Goal: Task Accomplishment & Management: Manage account settings

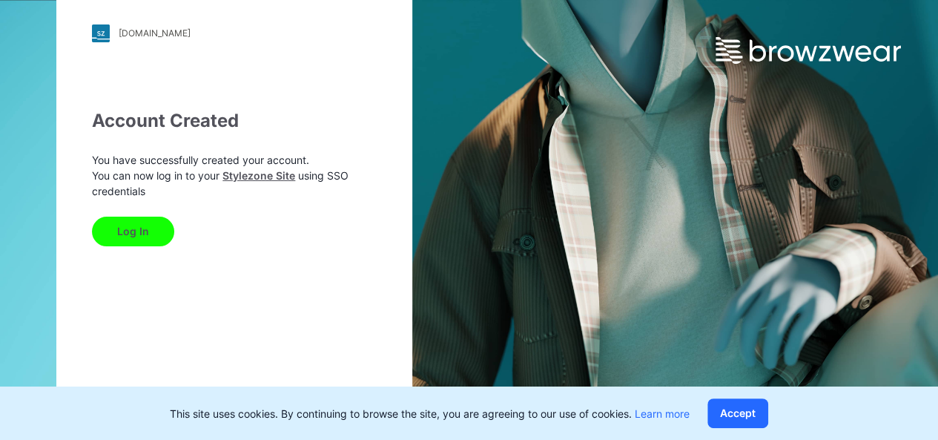
click at [147, 231] on button "Log In" at bounding box center [133, 232] width 82 height 30
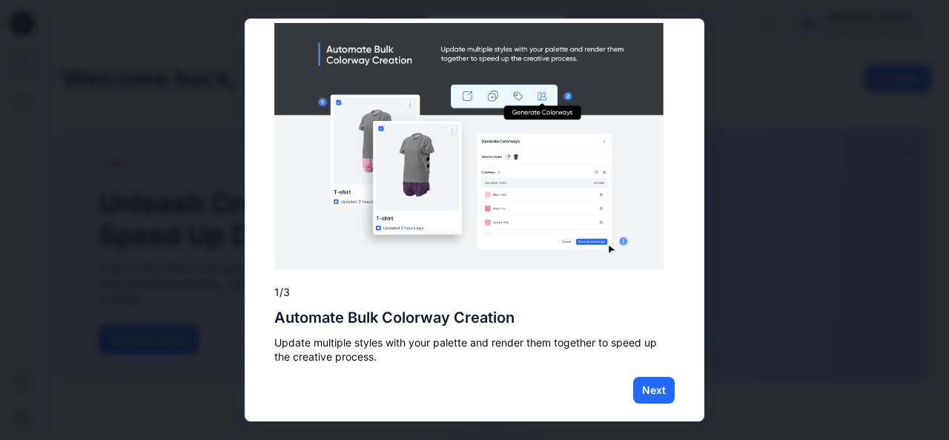
scroll to position [37, 0]
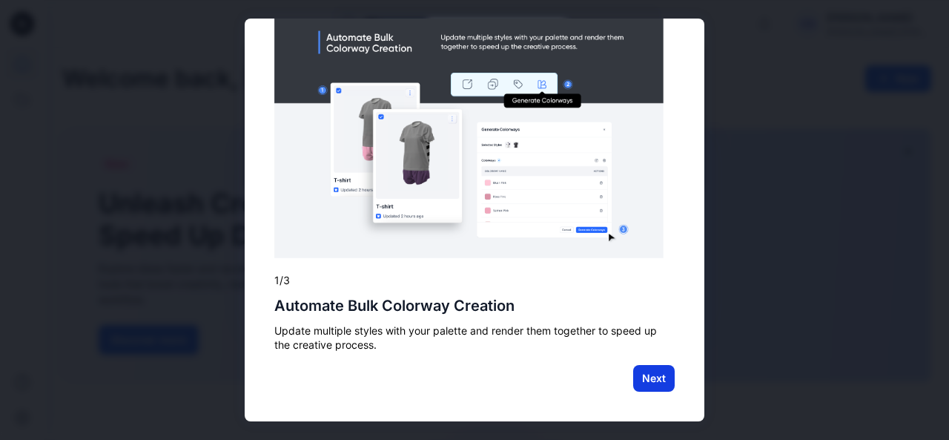
click at [647, 380] on button "Next" at bounding box center [654, 378] width 42 height 27
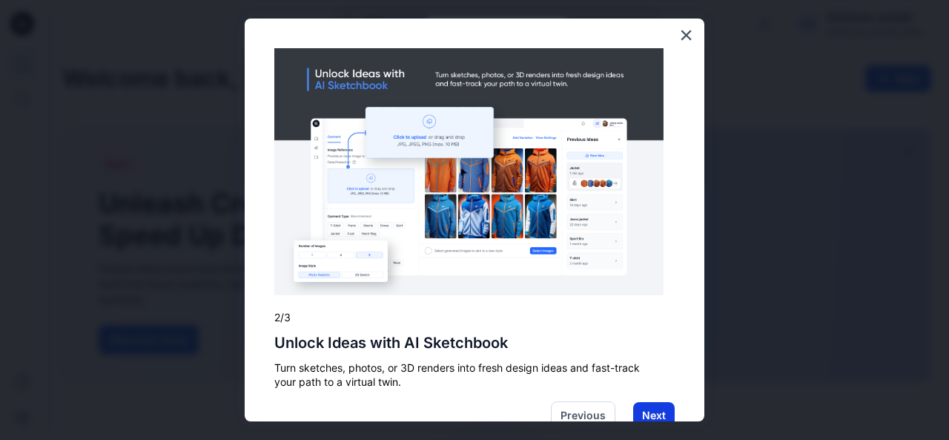
click at [647, 413] on button "Next" at bounding box center [654, 415] width 42 height 27
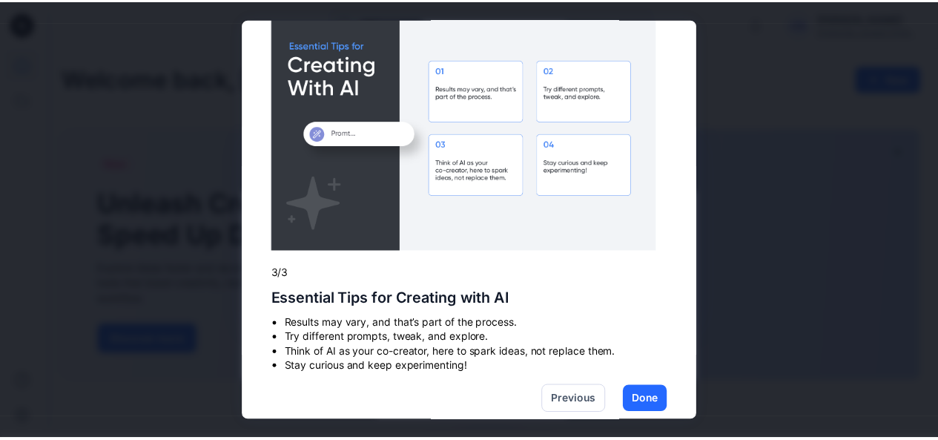
scroll to position [65, 0]
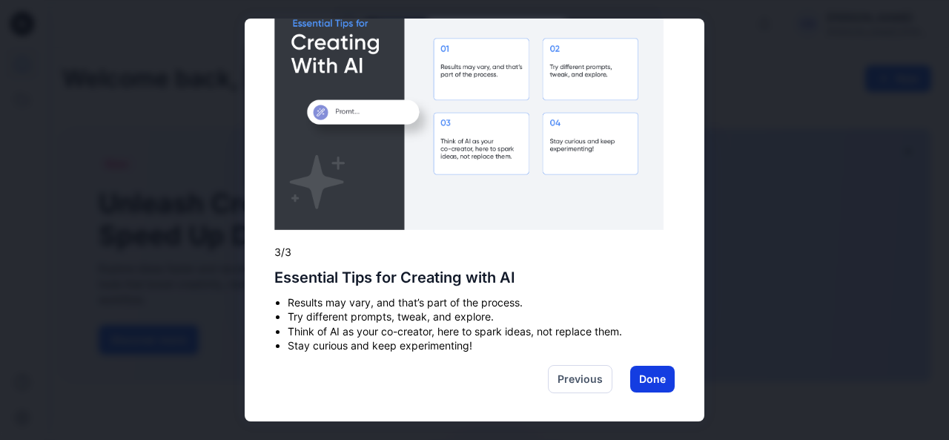
click at [644, 378] on button "Done" at bounding box center [652, 379] width 44 height 27
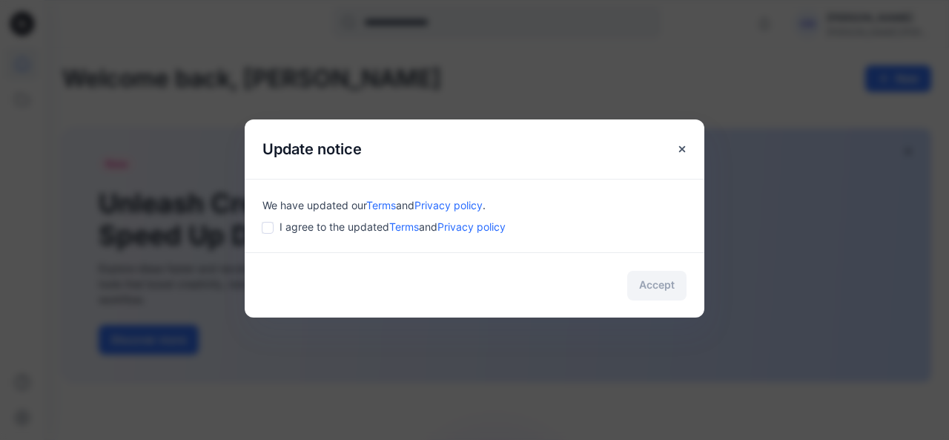
click at [320, 228] on span "I agree to the updated Terms and Privacy policy" at bounding box center [393, 227] width 226 height 16
click at [658, 287] on button "Accept" at bounding box center [656, 286] width 59 height 30
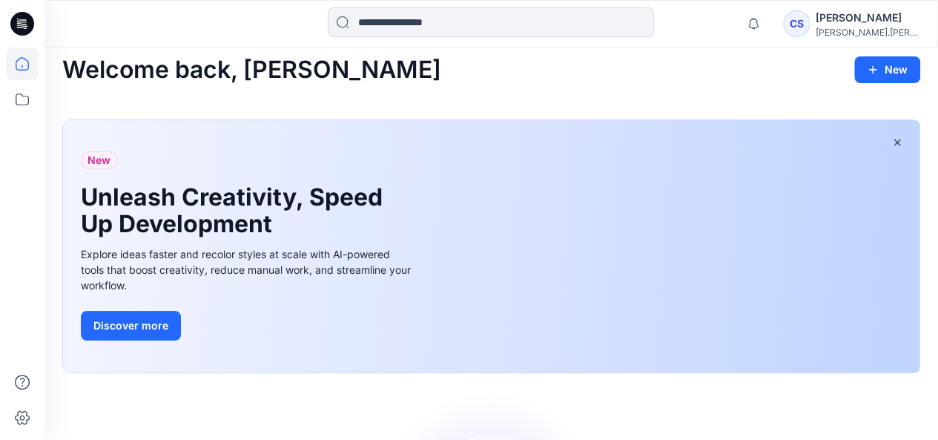
scroll to position [0, 0]
